Goal: Task Accomplishment & Management: Use online tool/utility

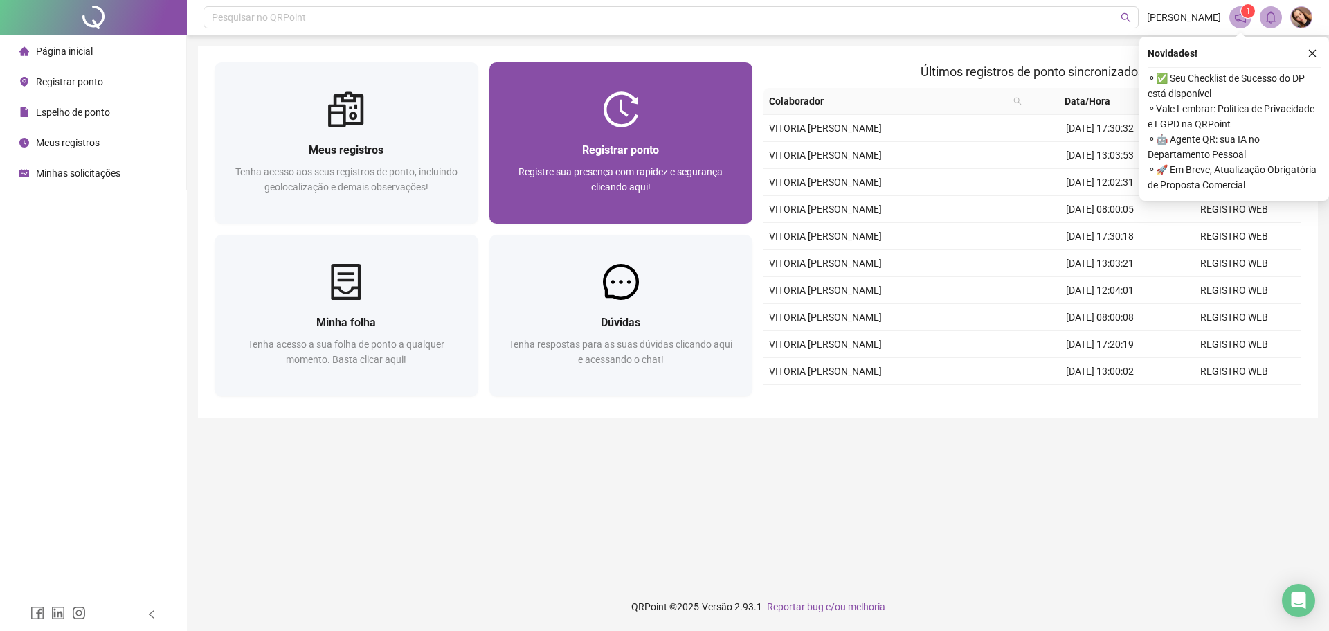
click at [686, 148] on div "Registrar ponto" at bounding box center [621, 149] width 231 height 17
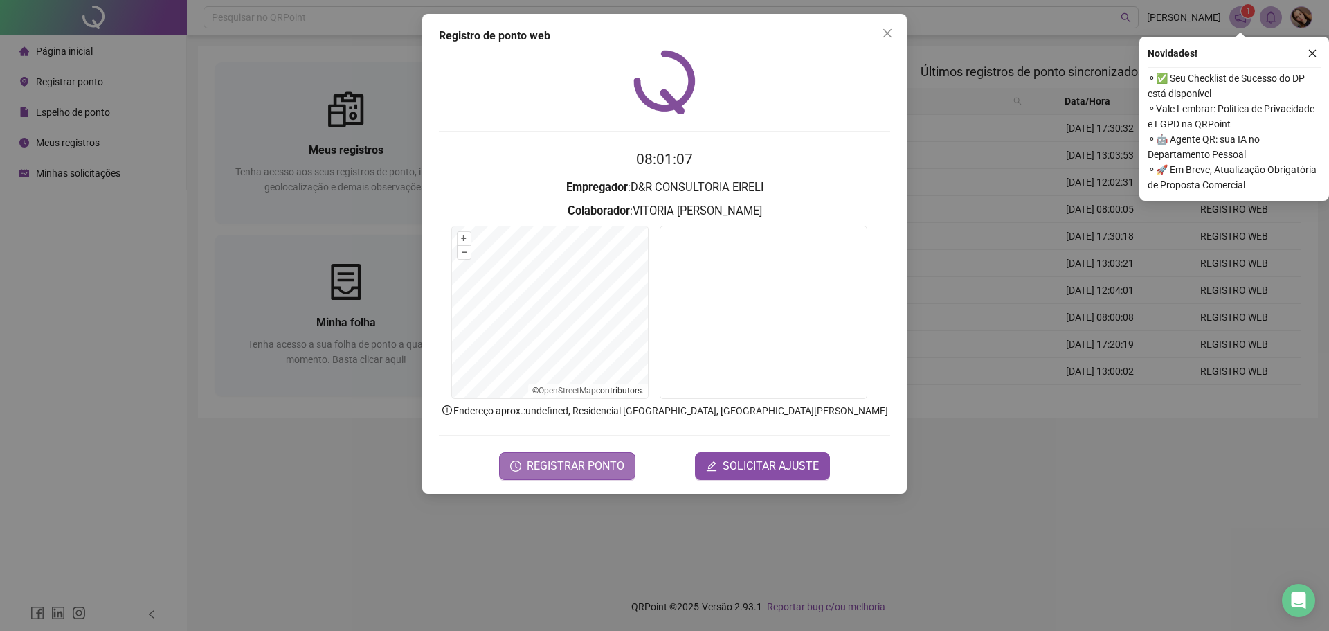
click at [599, 458] on span "REGISTRAR PONTO" at bounding box center [576, 466] width 98 height 17
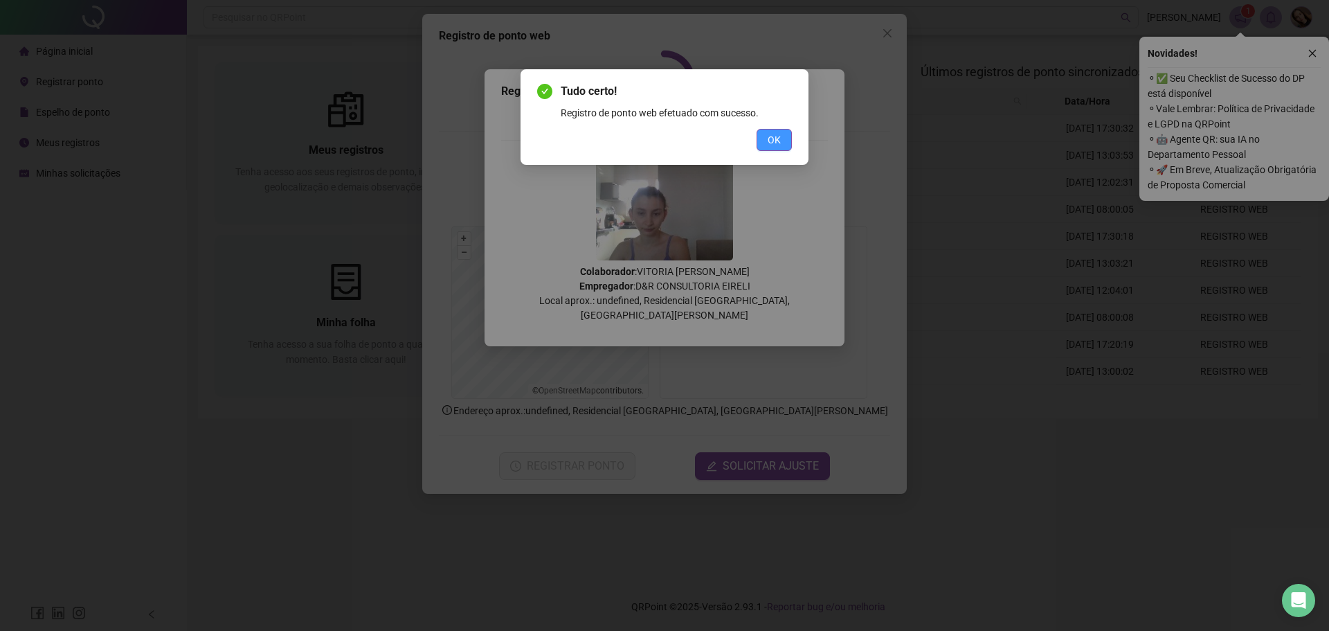
click at [773, 134] on span "OK" at bounding box center [774, 139] width 13 height 15
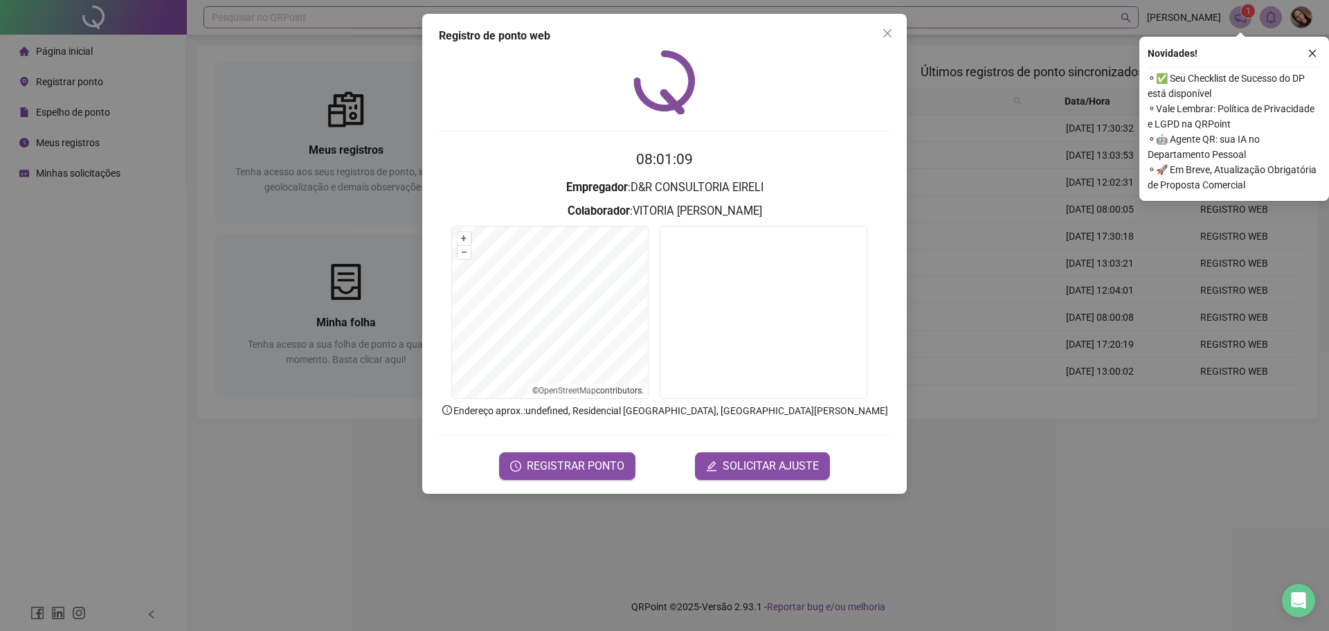
click at [1025, 209] on div "Registro [PERSON_NAME] web 08:01:09 Empregador : D&R CONSULTORIA EIRELI Colabor…" at bounding box center [664, 315] width 1329 height 631
